Goal: Check status: Check status

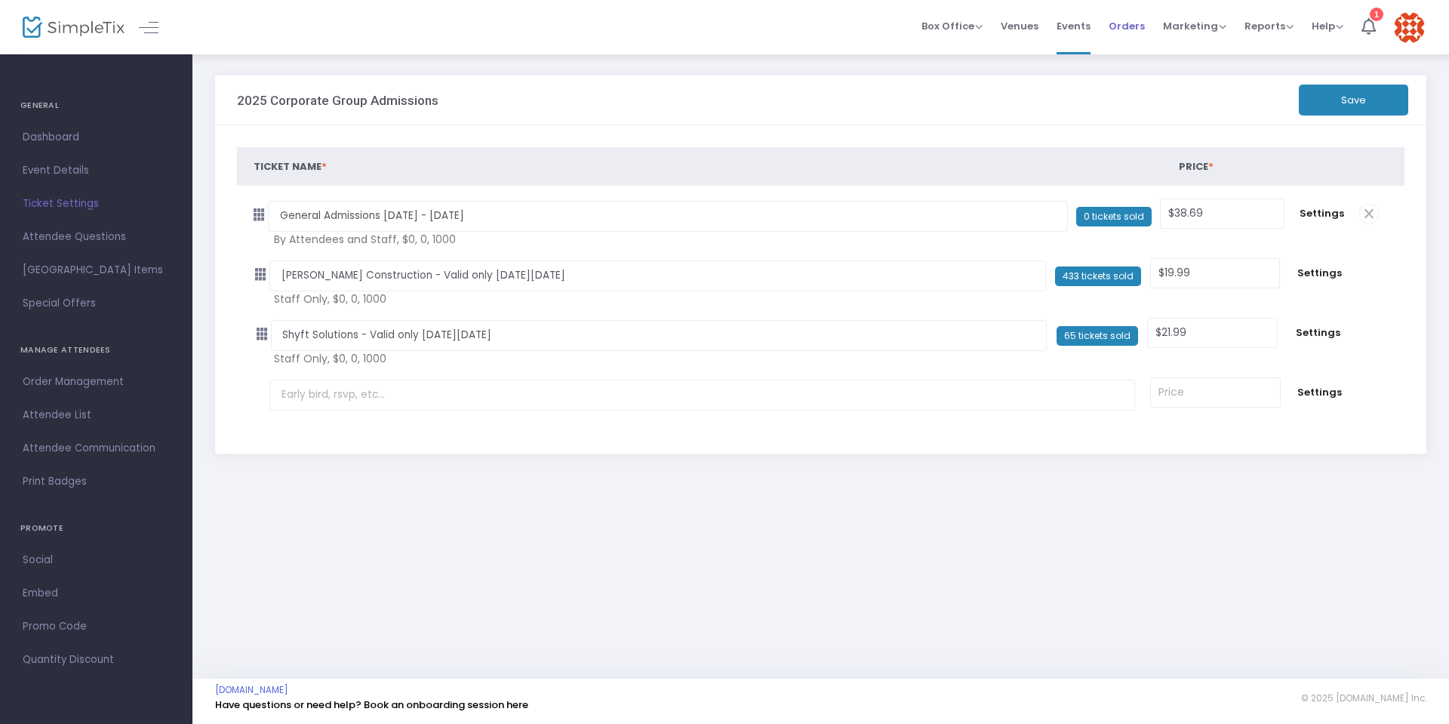
click at [1139, 23] on span "Orders" at bounding box center [1127, 26] width 36 height 39
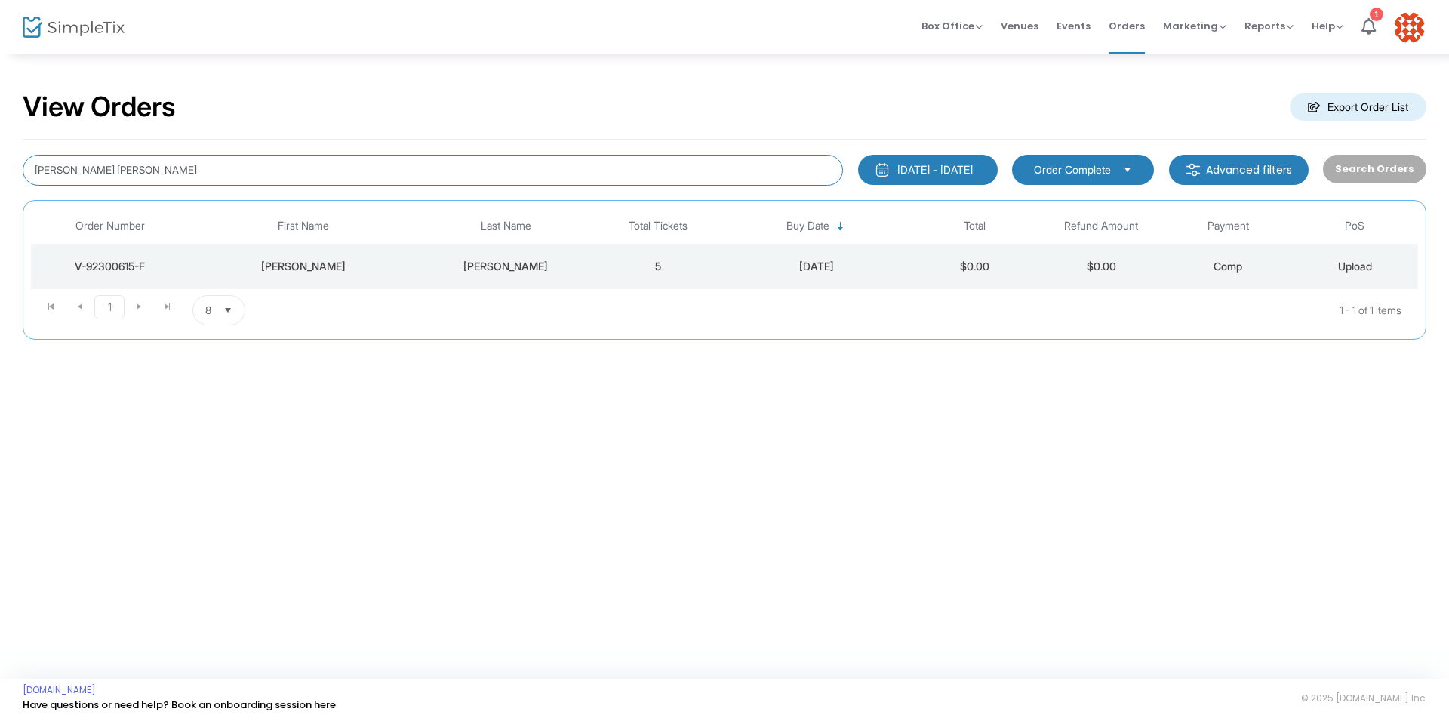
drag, startPoint x: 178, startPoint y: 176, endPoint x: 0, endPoint y: 172, distance: 178.2
click at [0, 172] on div "View Orders Export Order List Kimberly garcia martinez 8/21/2024 - 8/21/2025 La…" at bounding box center [724, 223] width 1449 height 340
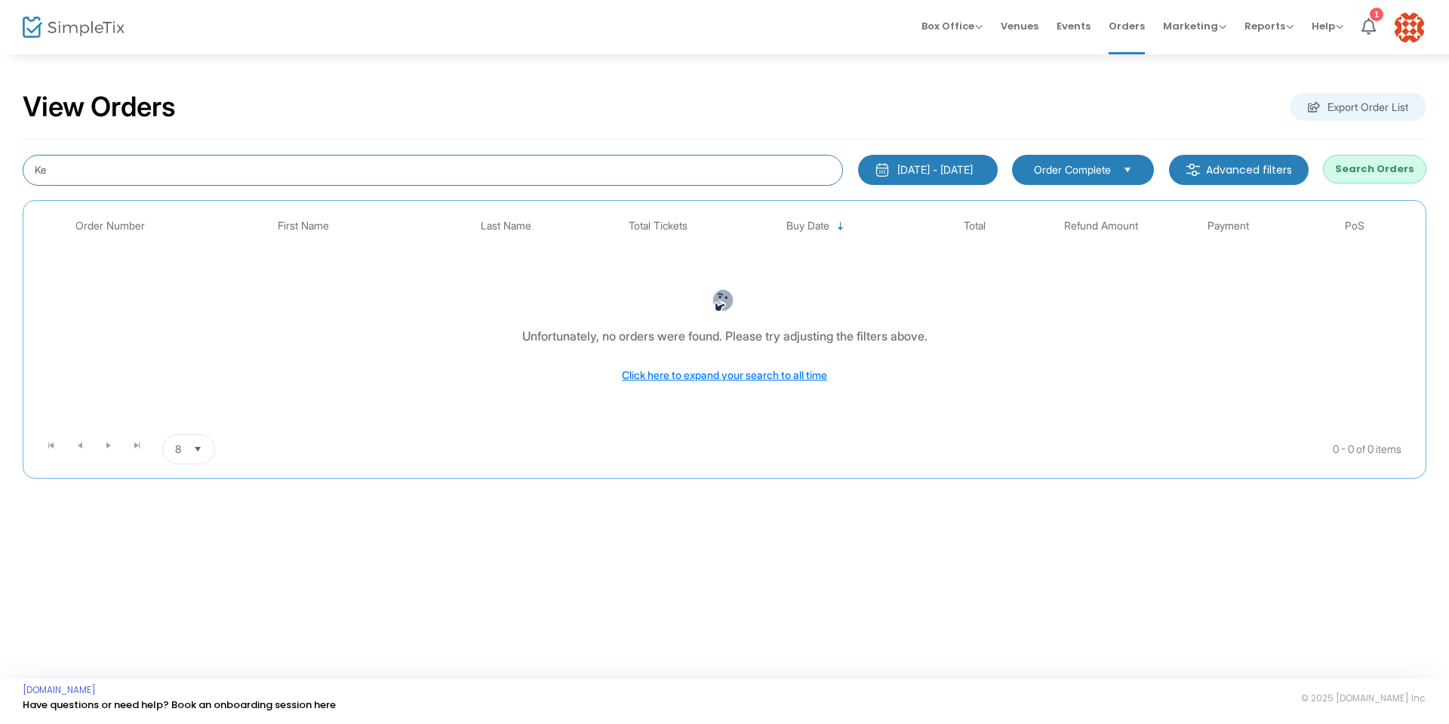
type input "K"
type input "funk"
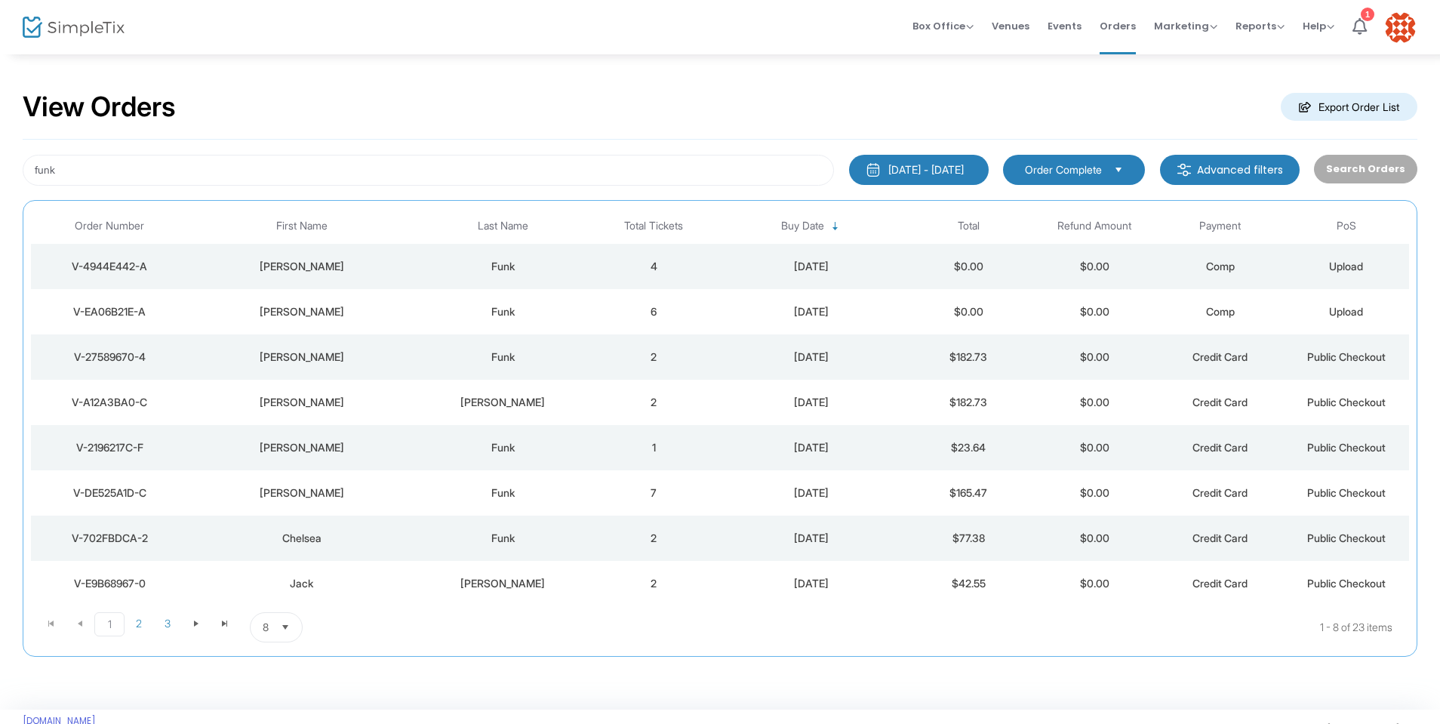
click at [127, 311] on div "V-EA06B21E-A" at bounding box center [109, 311] width 149 height 15
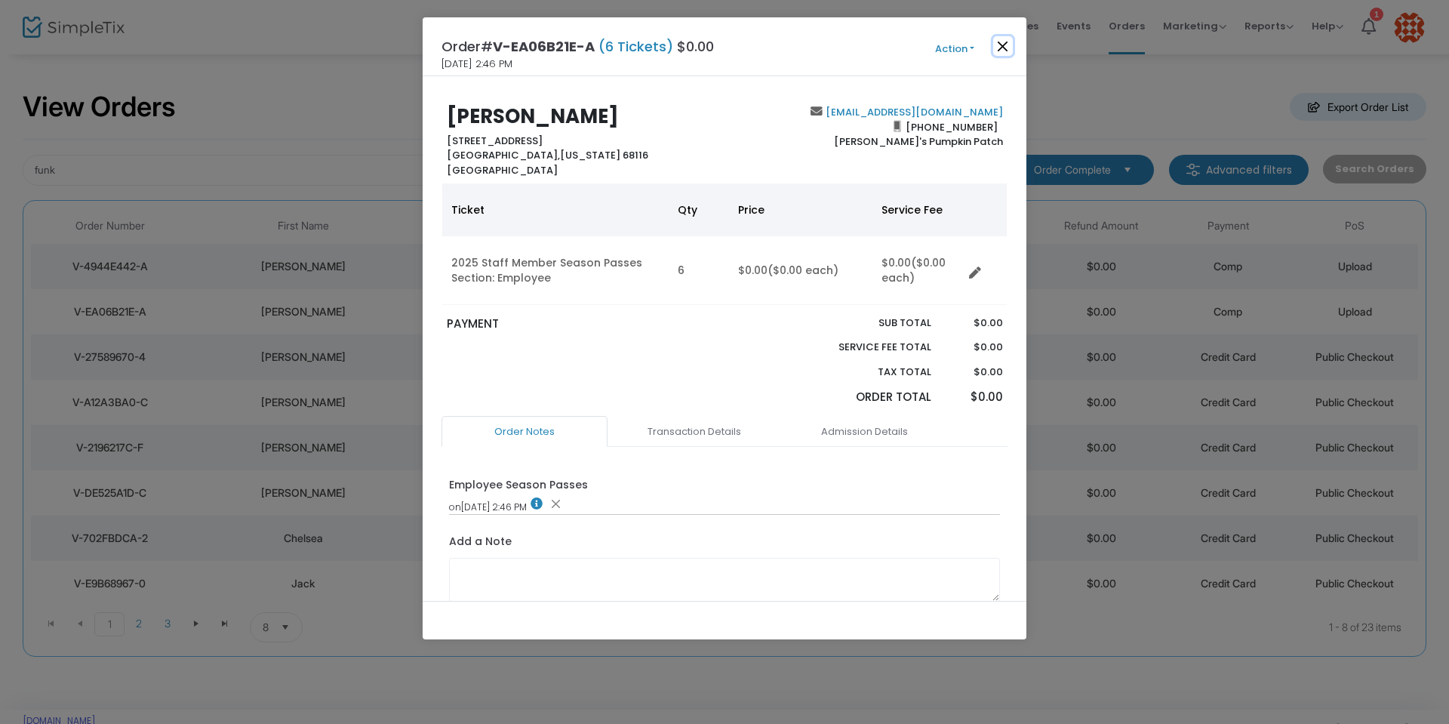
click at [1012, 48] on button "Close" at bounding box center [1004, 46] width 20 height 20
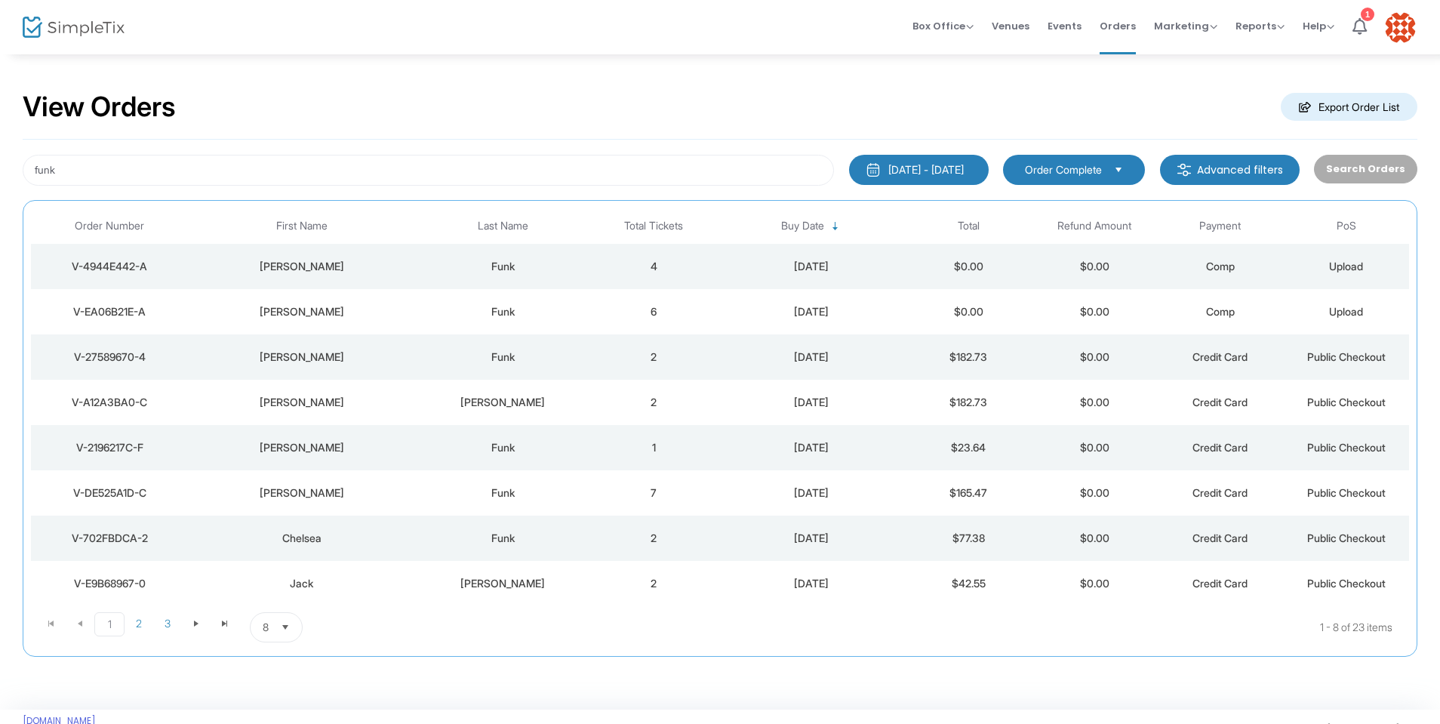
click at [124, 263] on div "V-4944E442-A" at bounding box center [109, 266] width 149 height 15
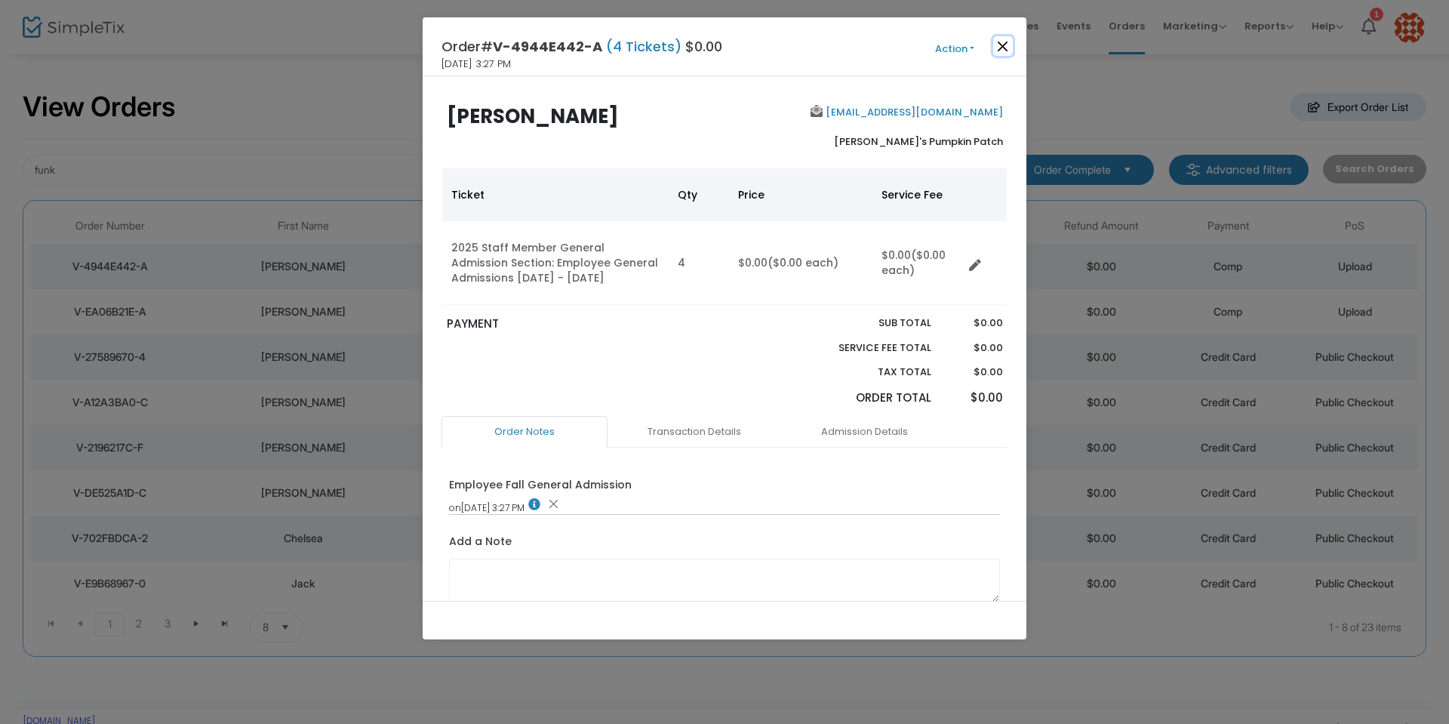
click at [1005, 46] on button "Close" at bounding box center [1004, 46] width 20 height 20
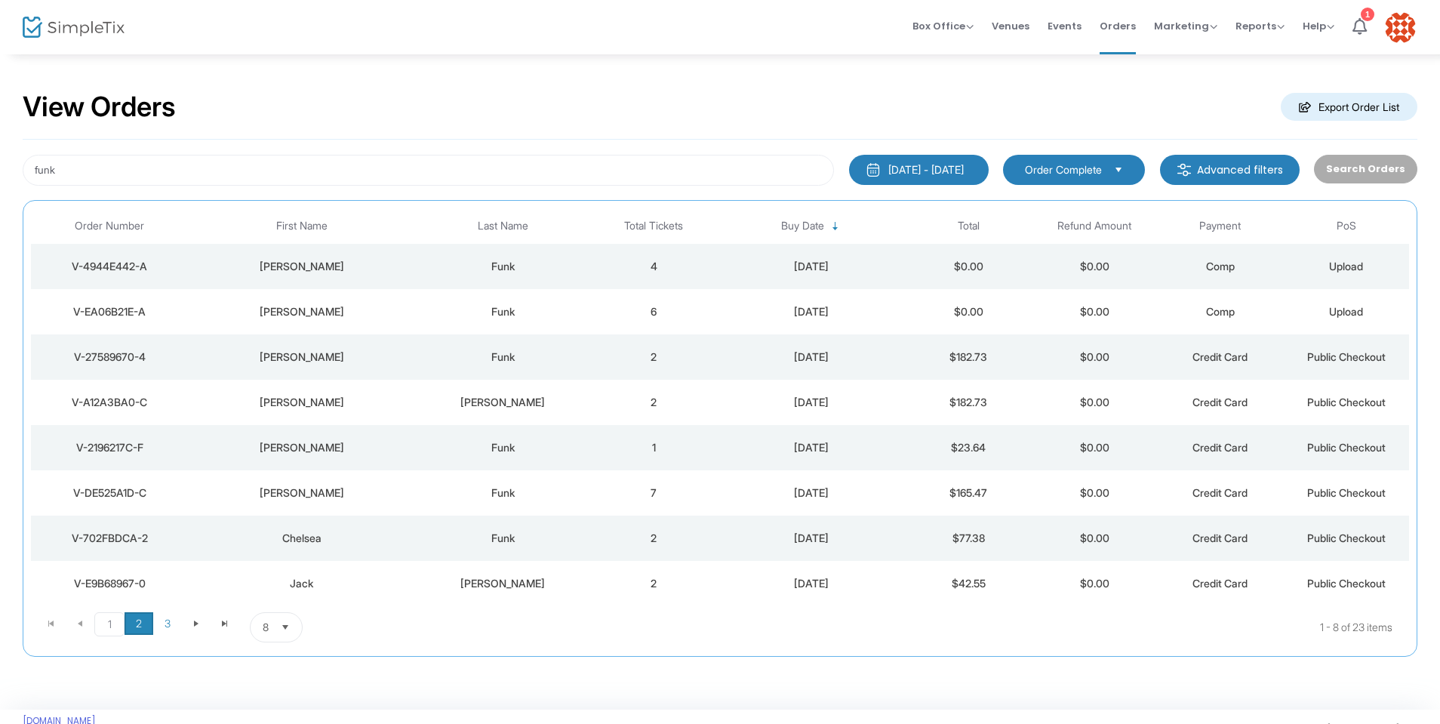
click at [143, 625] on span "2" at bounding box center [139, 623] width 29 height 23
click at [171, 622] on span "3" at bounding box center [167, 623] width 29 height 23
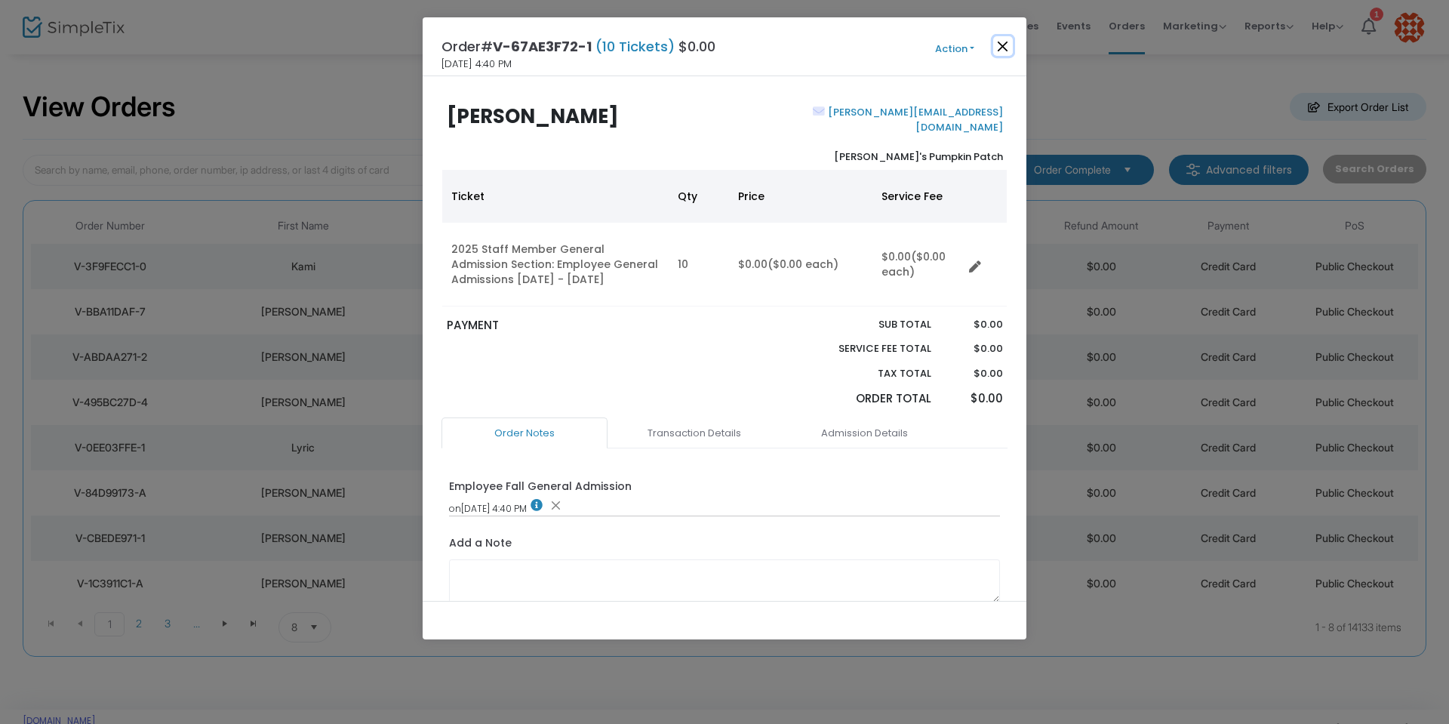
click at [1004, 49] on button "Close" at bounding box center [1004, 46] width 20 height 20
click at [1003, 51] on button "Close" at bounding box center [1004, 46] width 20 height 20
click at [1005, 43] on button "Close" at bounding box center [1004, 46] width 20 height 20
click at [1006, 50] on button "Close" at bounding box center [1004, 46] width 20 height 20
click at [1002, 43] on button "Close" at bounding box center [1004, 46] width 20 height 20
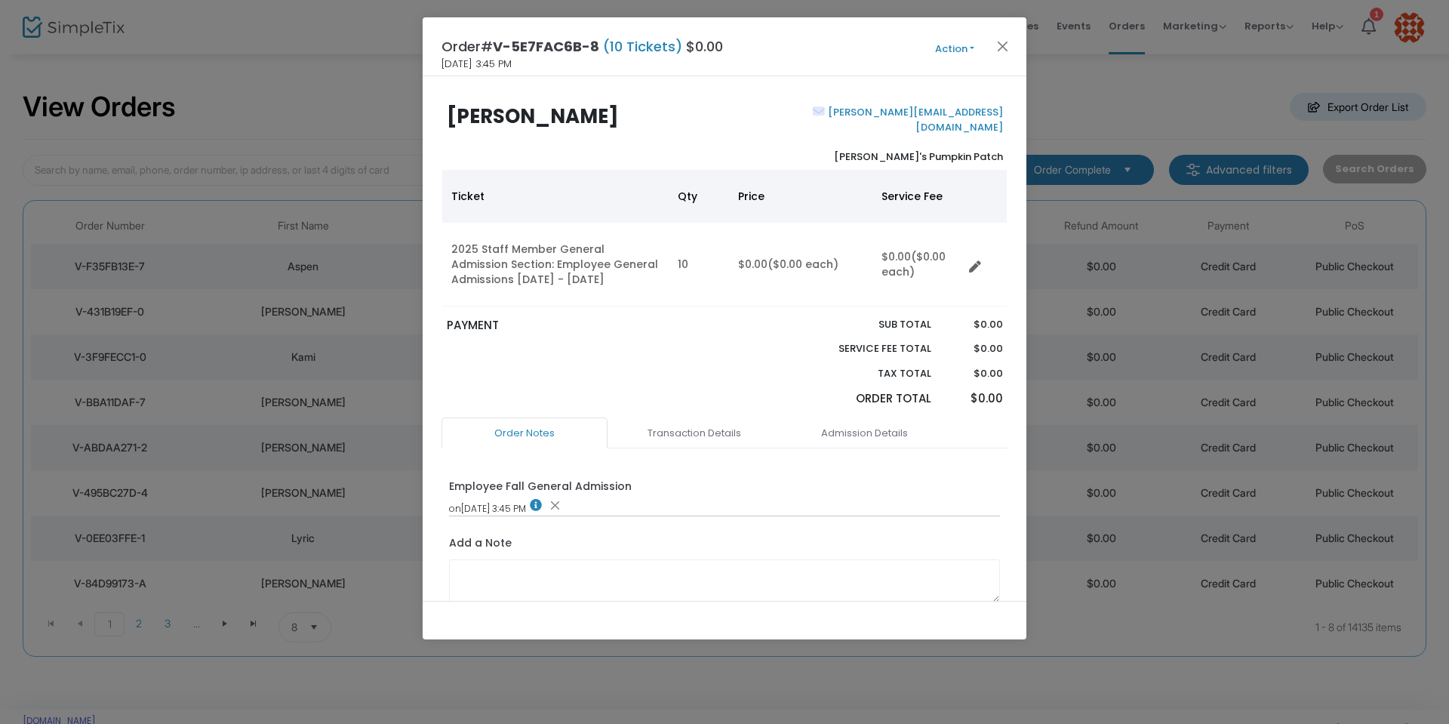
click at [1017, 47] on span "Action Mark Admitted Edit Order Edit Attendee Details Add Another Ticket Print …" at bounding box center [983, 47] width 87 height 17
click at [1000, 48] on button "Close" at bounding box center [1004, 46] width 20 height 20
click at [1010, 47] on button "Close" at bounding box center [1004, 46] width 20 height 20
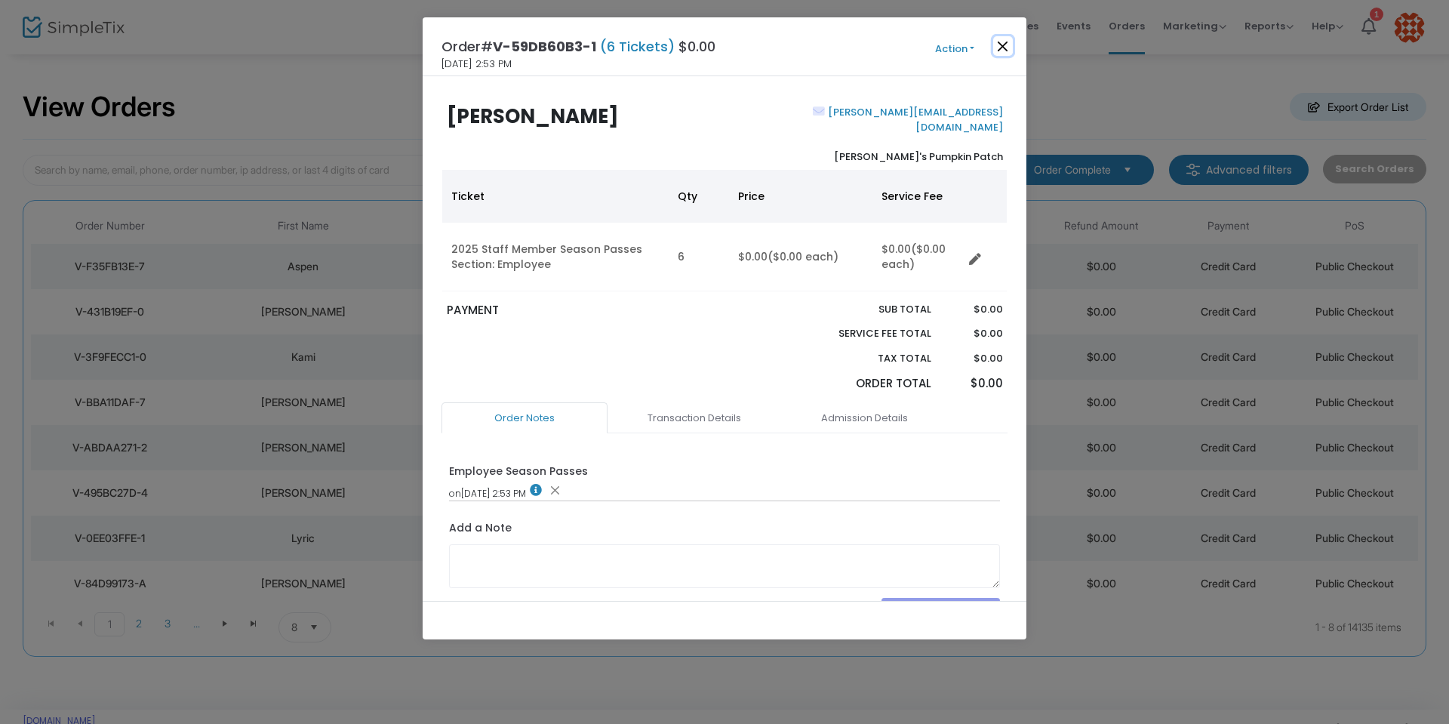
click at [1008, 46] on button "Close" at bounding box center [1004, 46] width 20 height 20
click at [1005, 45] on button "Close" at bounding box center [1004, 46] width 20 height 20
click at [1009, 42] on button "Close" at bounding box center [1004, 46] width 20 height 20
click at [1008, 44] on button "Close" at bounding box center [1004, 46] width 20 height 20
click at [1001, 44] on button "Close" at bounding box center [1004, 46] width 20 height 20
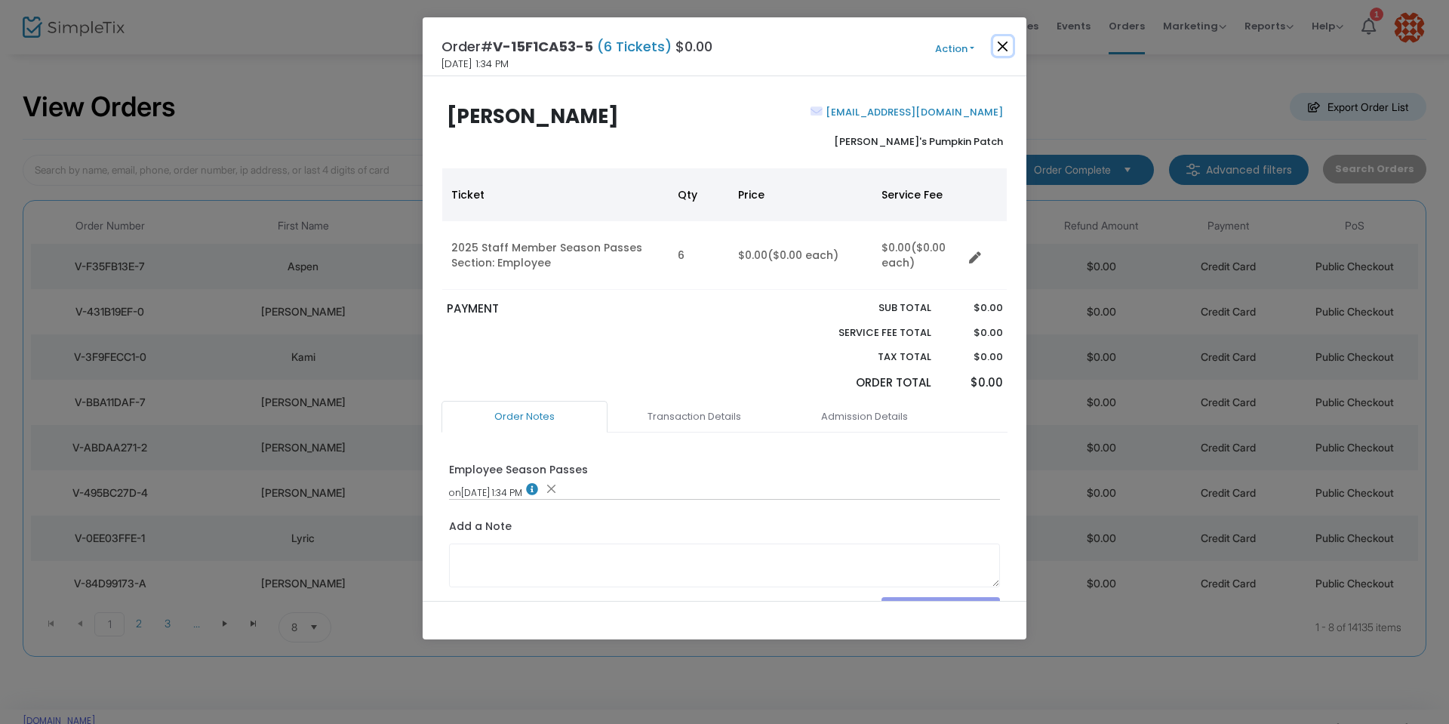
click at [1003, 46] on button "Close" at bounding box center [1004, 46] width 20 height 20
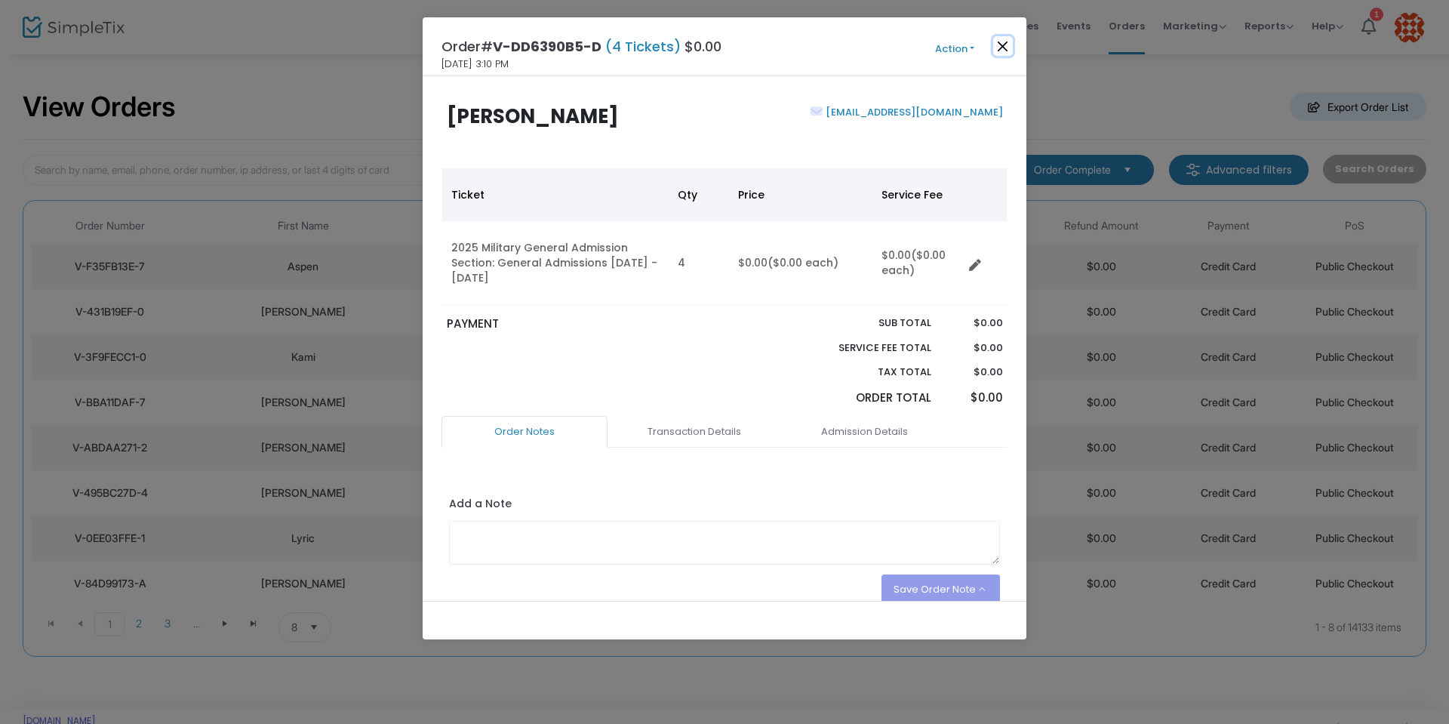
click at [1009, 49] on button "Close" at bounding box center [1004, 46] width 20 height 20
click at [1008, 45] on button "Close" at bounding box center [1004, 46] width 20 height 20
